Goal: Navigation & Orientation: Find specific page/section

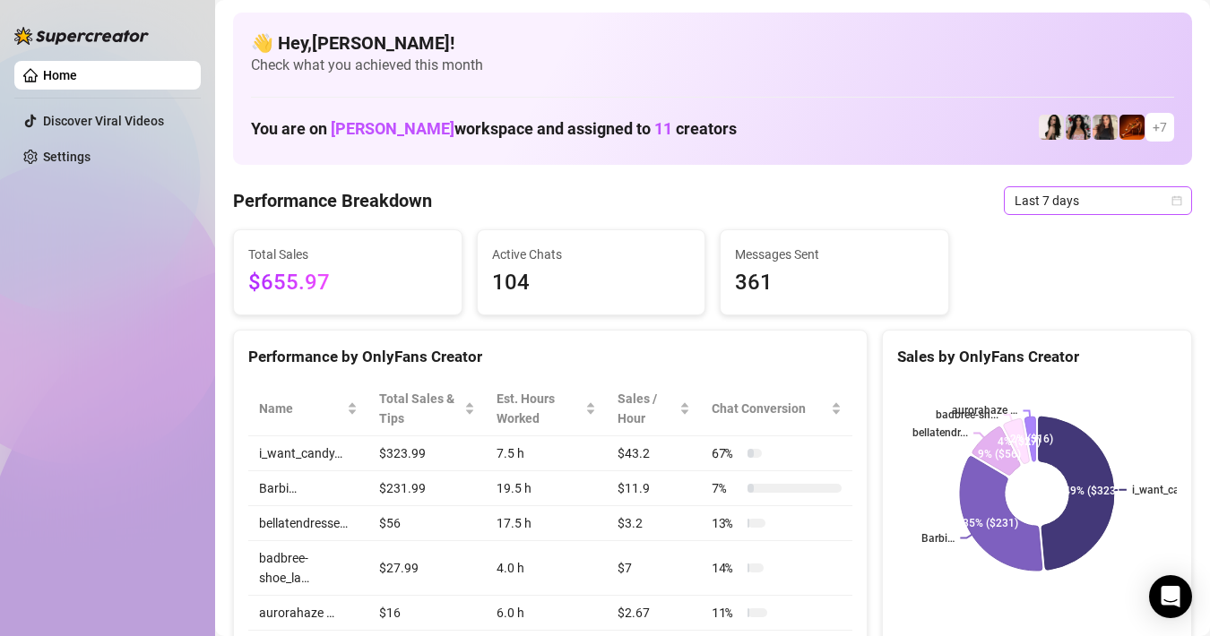
click at [1039, 202] on span "Last 7 days" at bounding box center [1097, 200] width 167 height 27
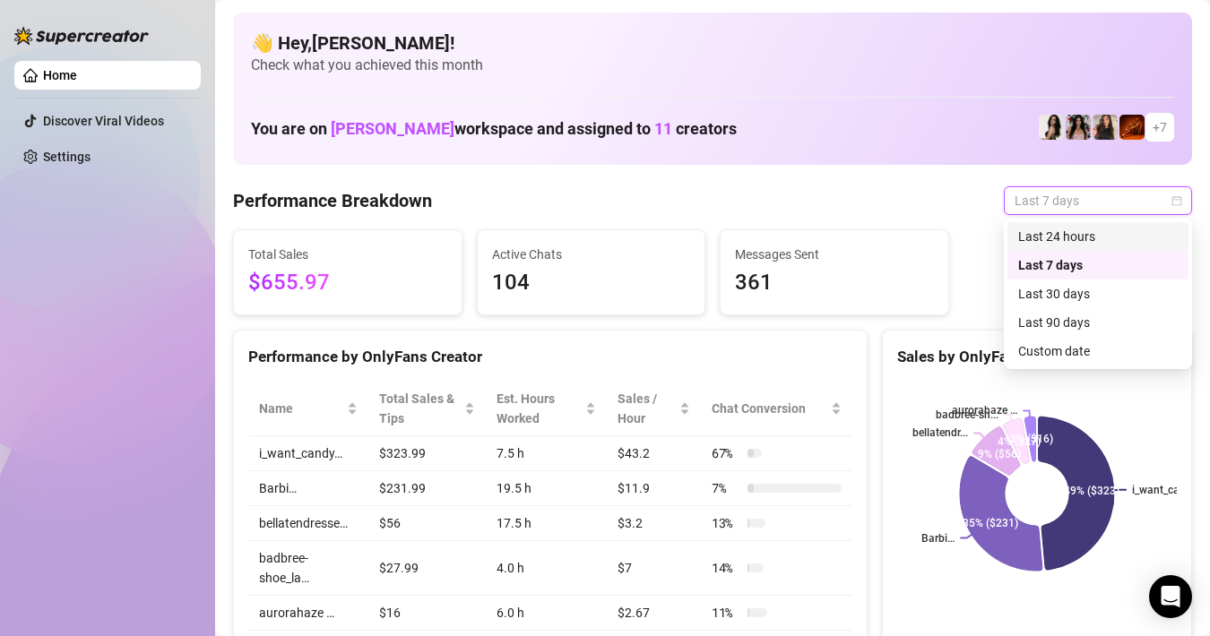
click at [1050, 237] on div "Last 24 hours" at bounding box center [1098, 237] width 160 height 20
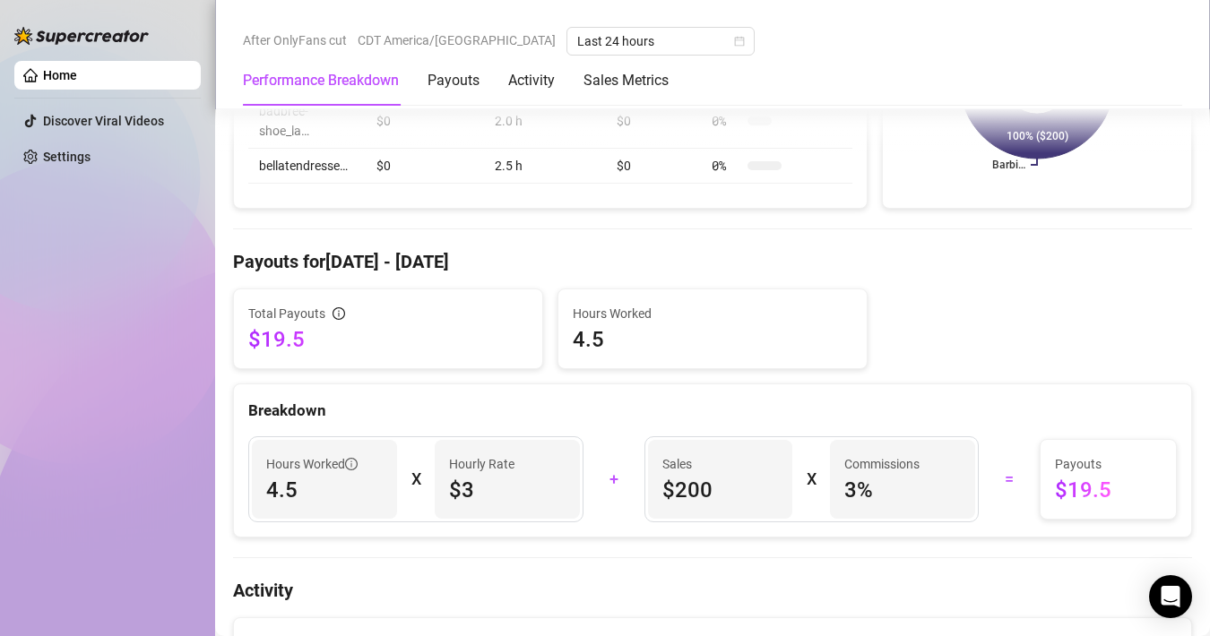
scroll to position [416, 0]
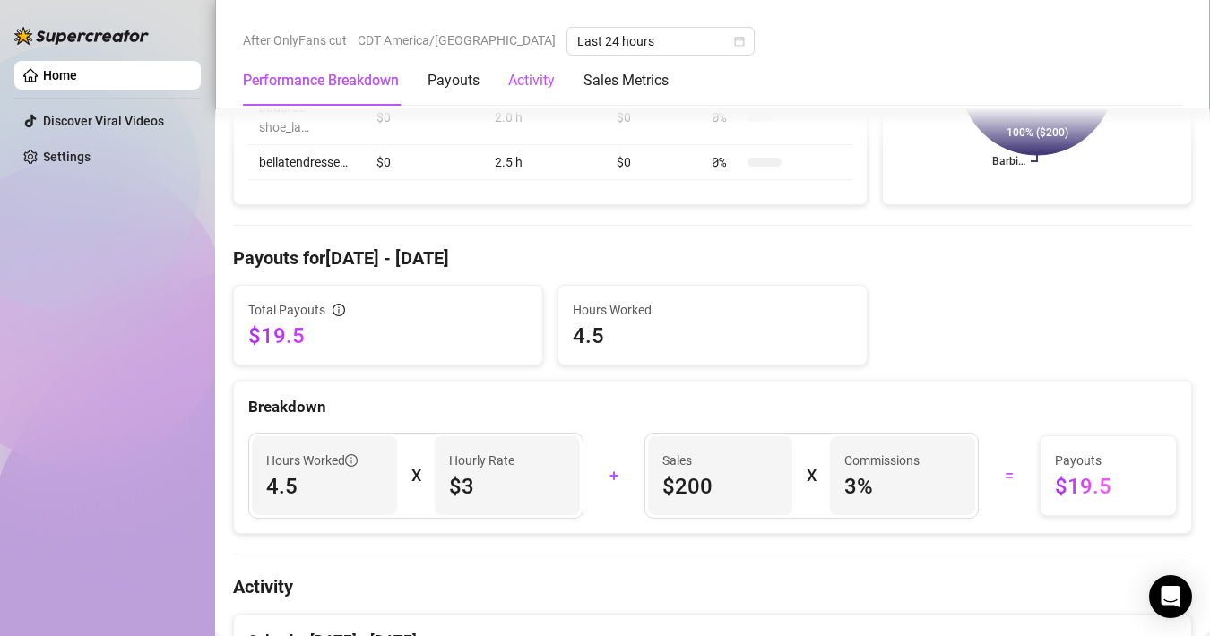
click at [534, 74] on div "Activity" at bounding box center [531, 81] width 47 height 22
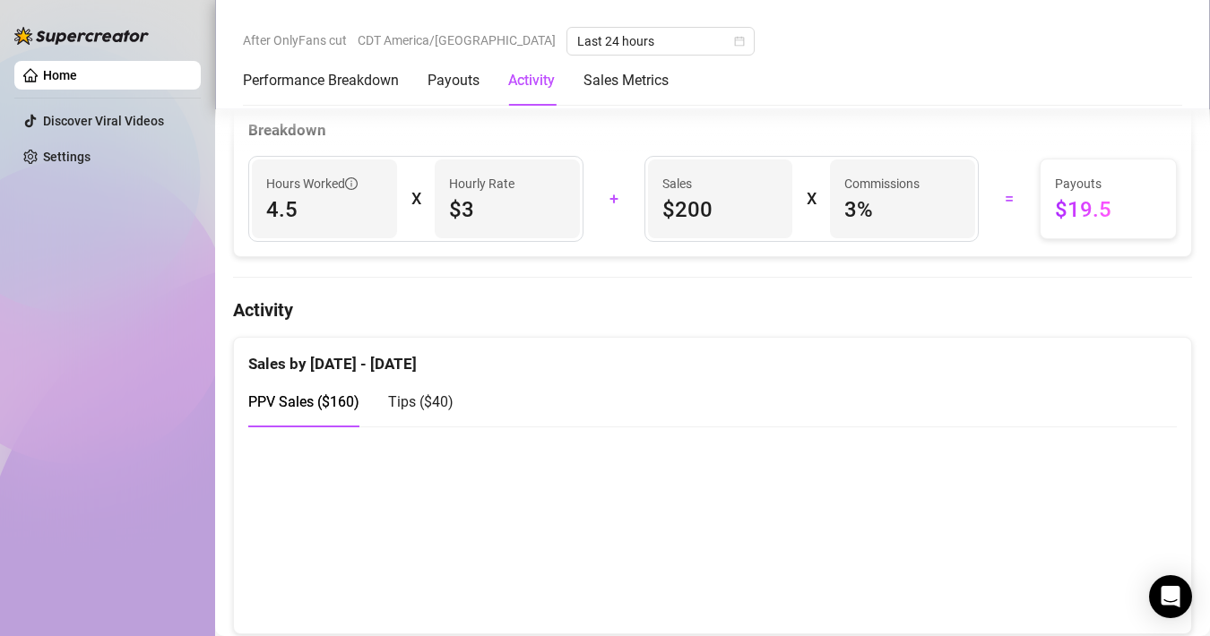
scroll to position [872, 0]
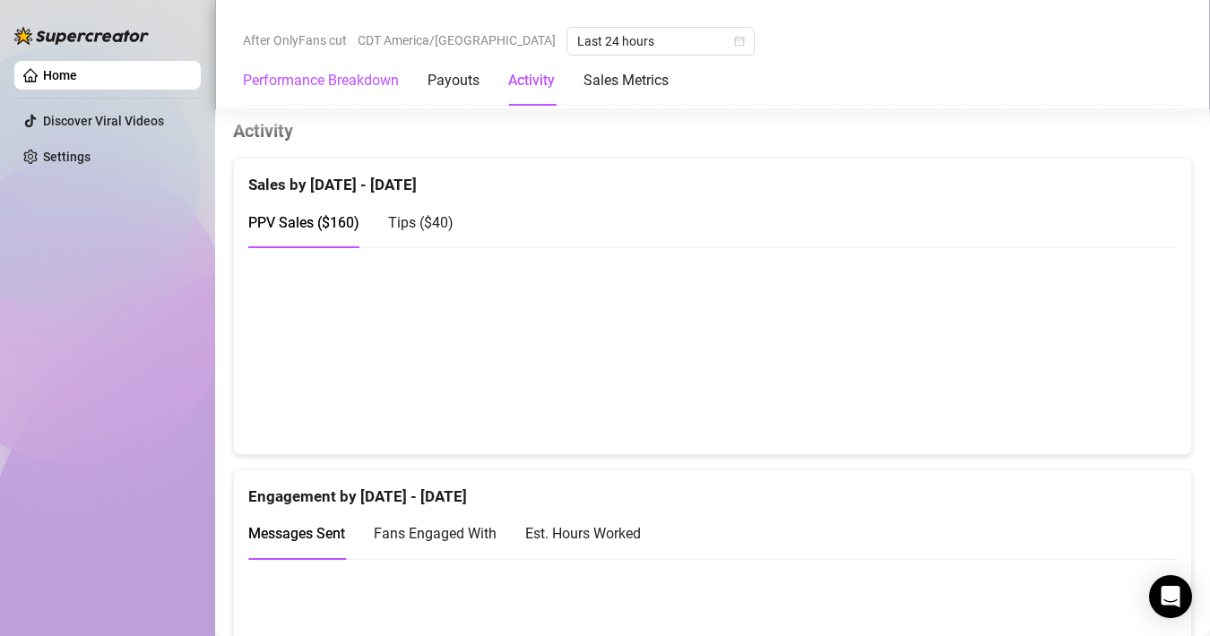
click at [314, 88] on Breakdown "Performance Breakdown" at bounding box center [321, 81] width 156 height 22
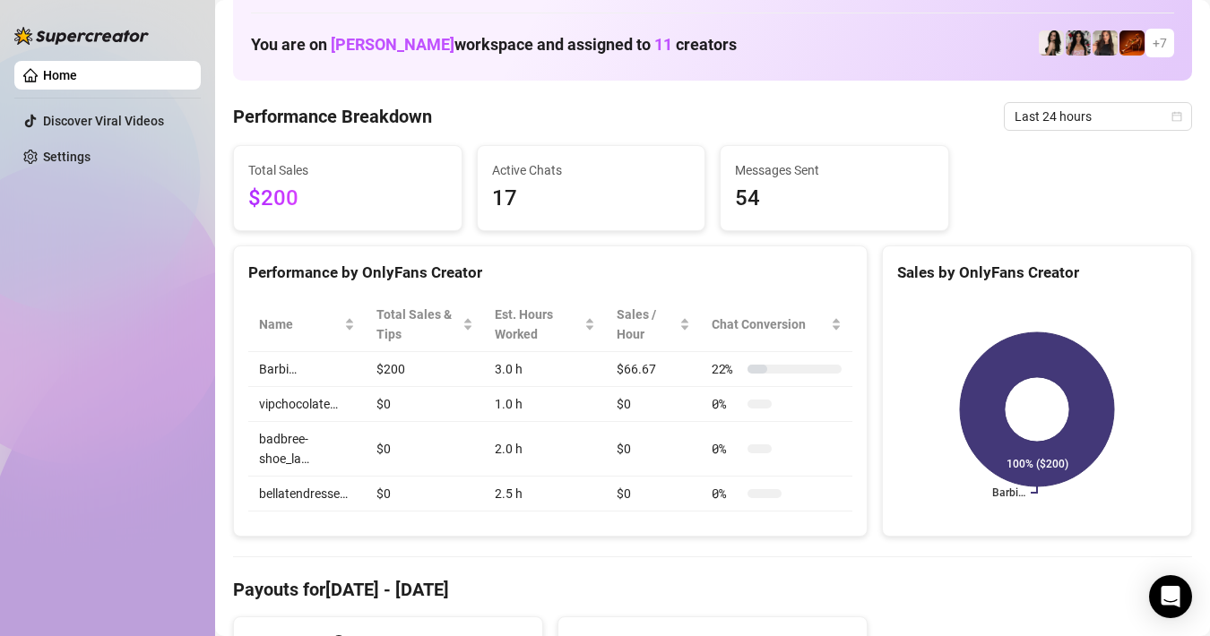
scroll to position [70, 0]
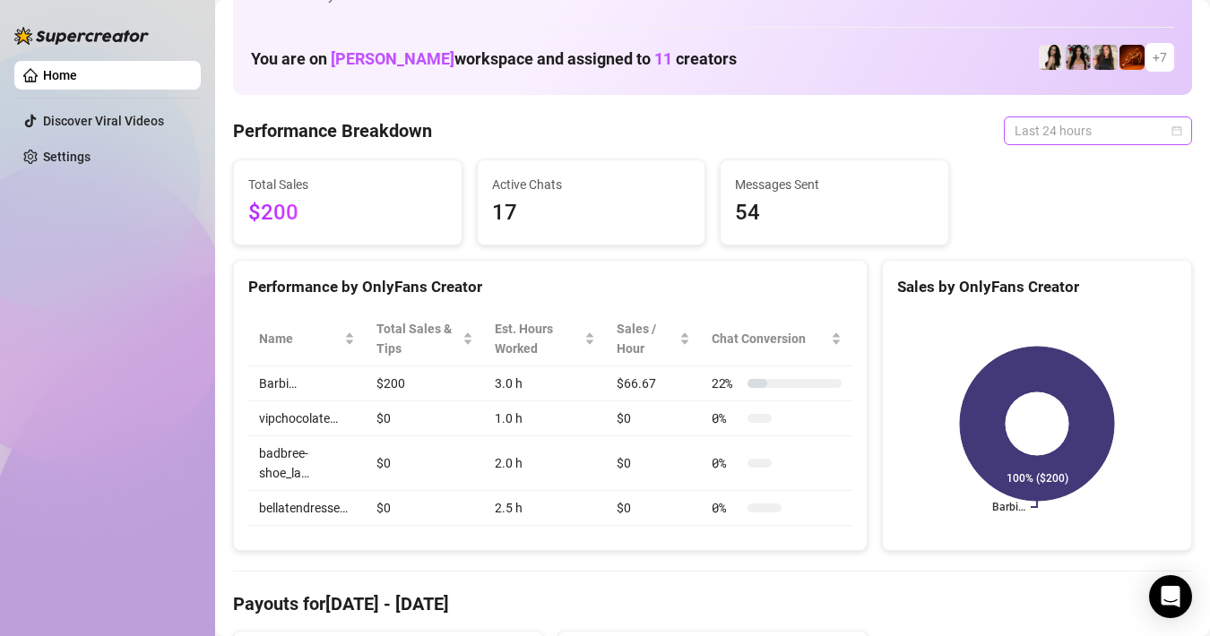
click at [1108, 125] on span "Last 24 hours" at bounding box center [1097, 130] width 167 height 27
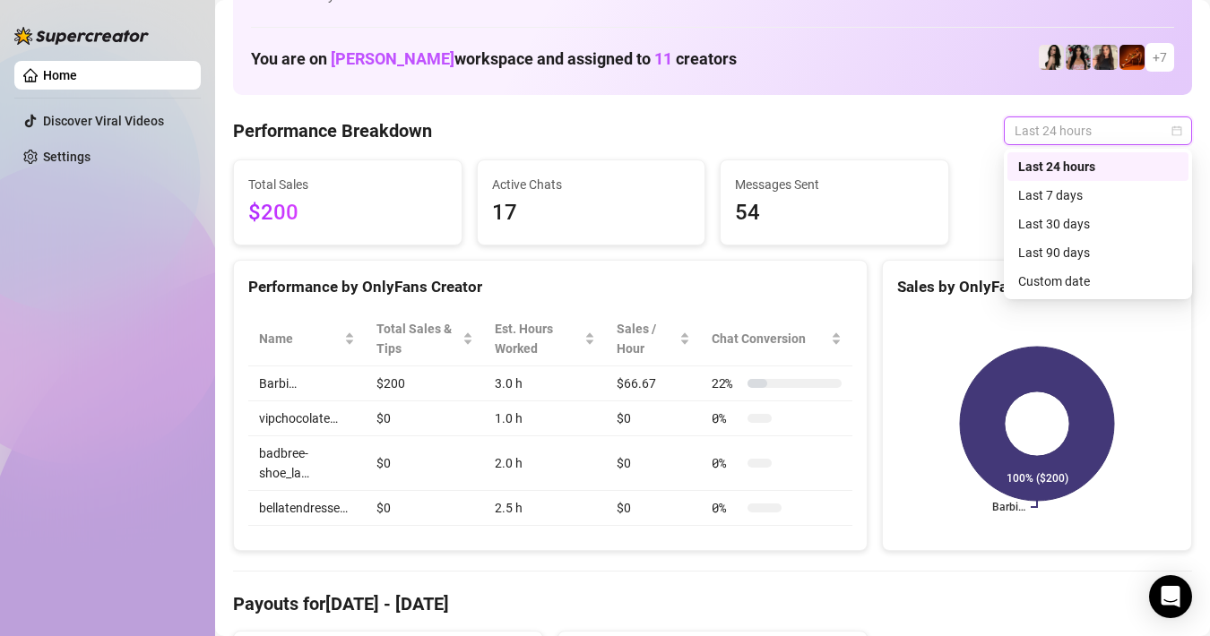
click at [1113, 124] on span "Last 24 hours" at bounding box center [1097, 130] width 167 height 27
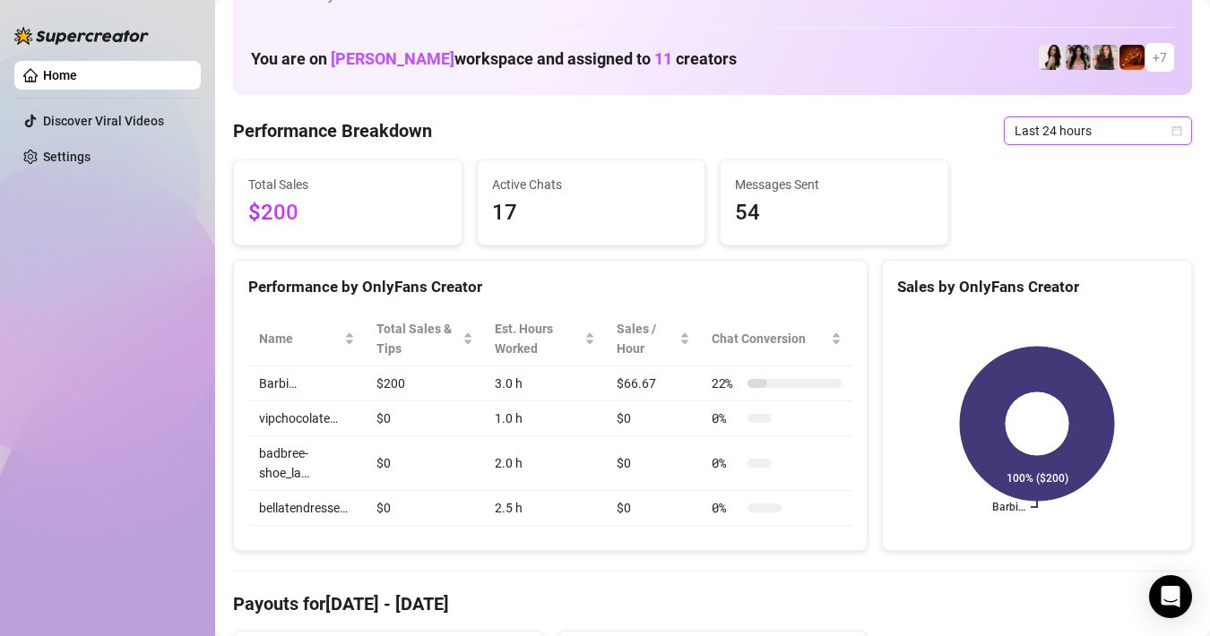
scroll to position [0, 0]
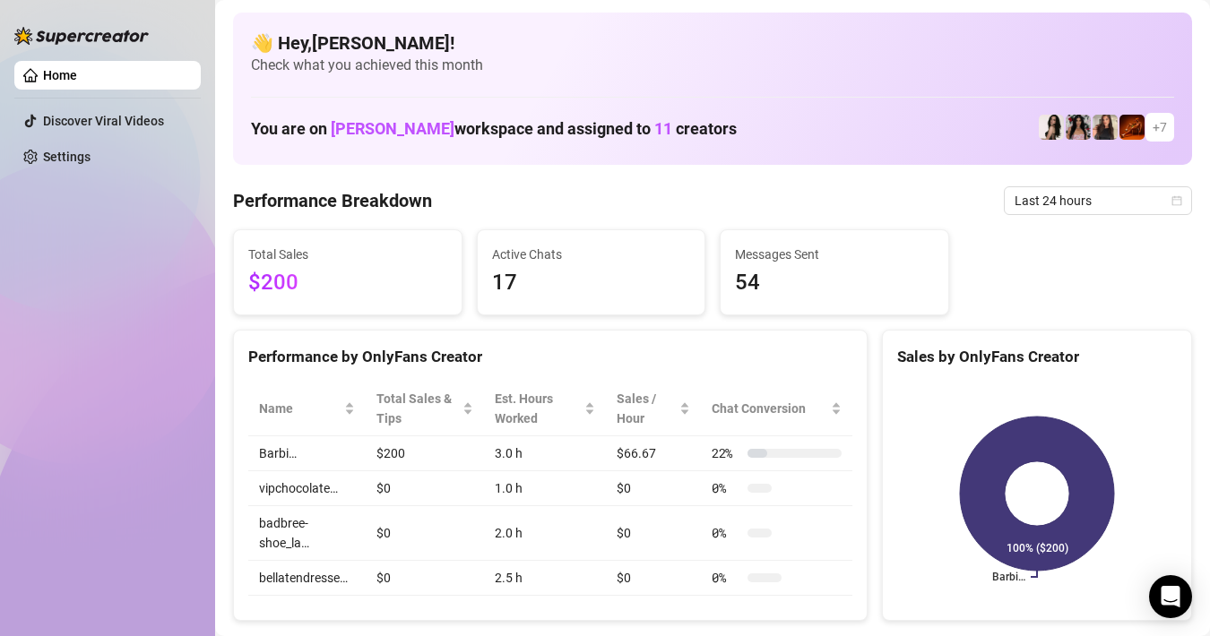
click at [77, 82] on link "Home" at bounding box center [60, 75] width 34 height 14
click at [77, 75] on link "Home" at bounding box center [60, 75] width 34 height 14
click at [129, 115] on link "Discover Viral Videos" at bounding box center [103, 121] width 121 height 14
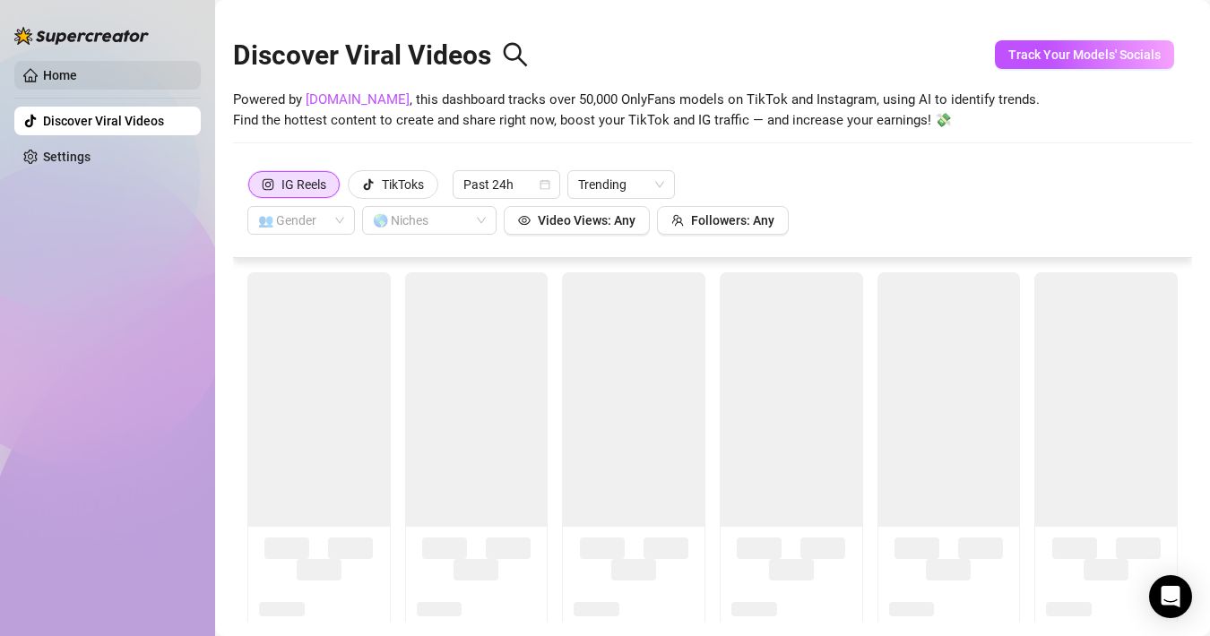
click at [77, 79] on link "Home" at bounding box center [60, 75] width 34 height 14
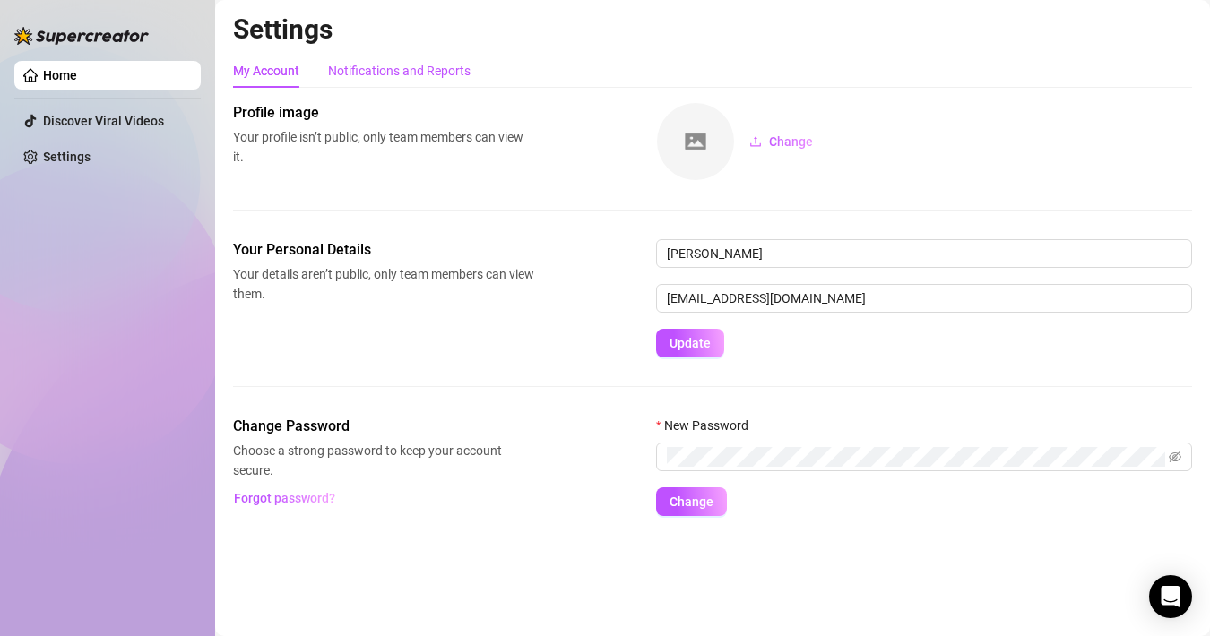
click at [433, 78] on div "Notifications and Reports" at bounding box center [399, 71] width 142 height 20
